Goal: Find specific page/section: Find specific page/section

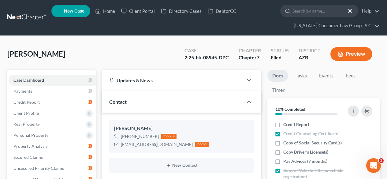
click at [35, 13] on link at bounding box center [26, 17] width 39 height 11
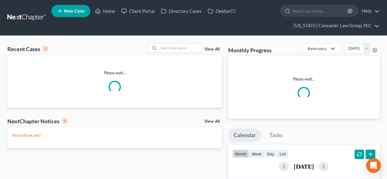
click at [190, 46] on input "search" at bounding box center [180, 47] width 43 height 9
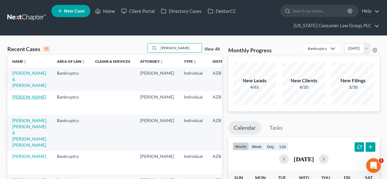
type input "[PERSON_NAME]"
click at [17, 99] on link "[PERSON_NAME]" at bounding box center [29, 96] width 34 height 5
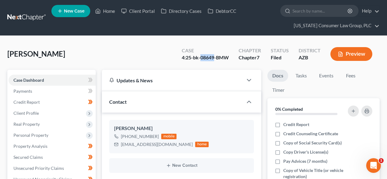
drag, startPoint x: 214, startPoint y: 58, endPoint x: 201, endPoint y: 58, distance: 12.8
click at [201, 58] on div "4:25-bk-08649-BMW" at bounding box center [205, 57] width 47 height 7
copy div "08649"
